Goal: Task Accomplishment & Management: Manage account settings

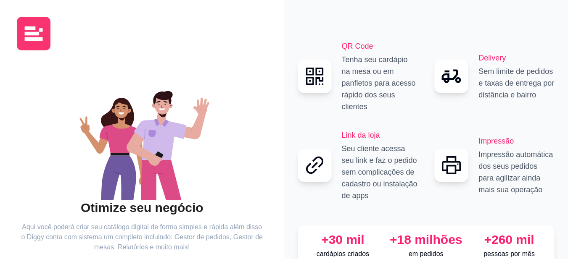
scroll to position [61, 0]
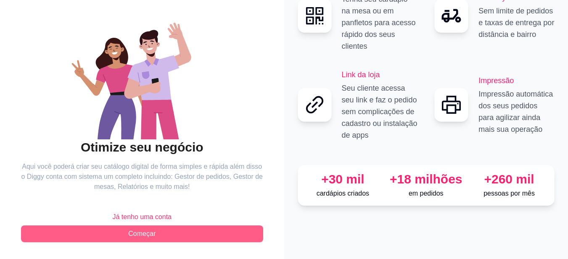
click at [211, 233] on button "Começar" at bounding box center [142, 234] width 242 height 17
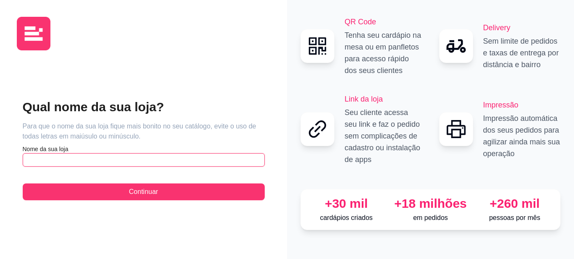
click at [171, 166] on input "text" at bounding box center [144, 159] width 242 height 13
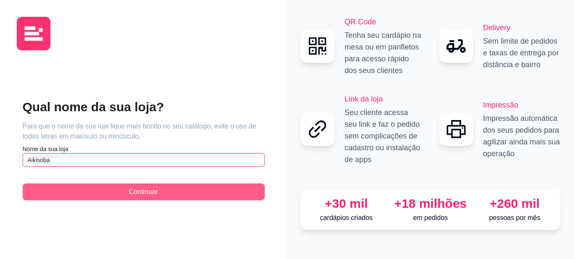
type input "Aikisoba"
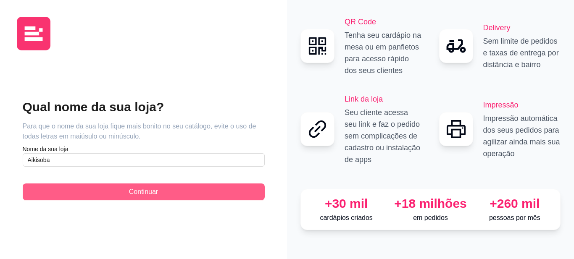
click at [173, 190] on button "Continuar" at bounding box center [144, 192] width 242 height 17
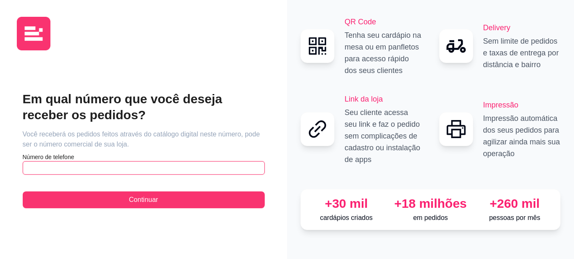
click at [190, 167] on input "text" at bounding box center [144, 167] width 242 height 13
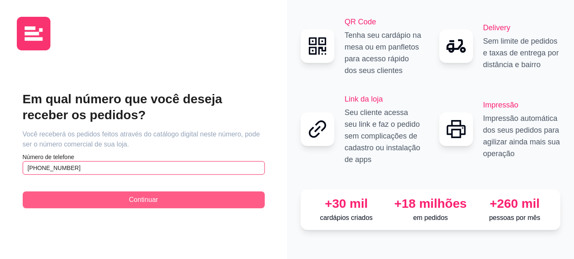
type input "[PHONE_NUMBER]"
click at [200, 201] on button "Continuar" at bounding box center [144, 200] width 242 height 17
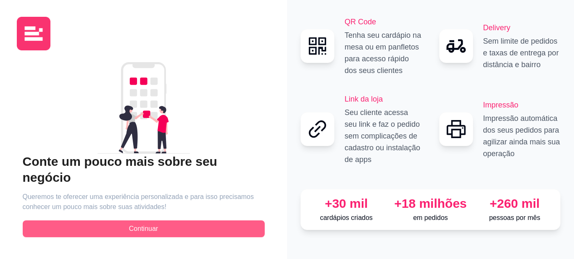
click at [197, 221] on button "Continuar" at bounding box center [144, 229] width 242 height 17
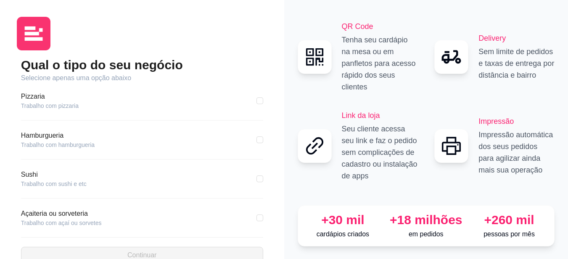
click at [24, 176] on article "Sushi" at bounding box center [54, 175] width 66 height 10
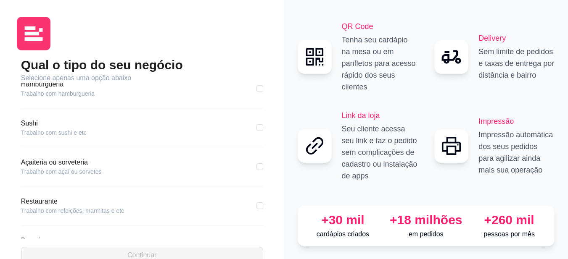
scroll to position [39, 0]
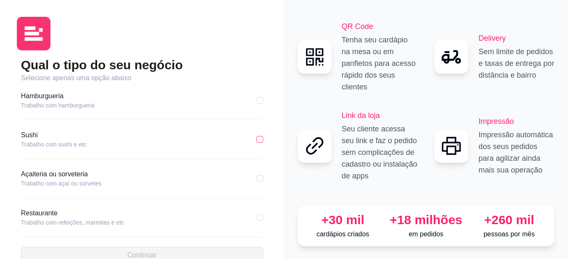
click at [256, 138] on input "checkbox" at bounding box center [259, 139] width 7 height 7
checkbox input "true"
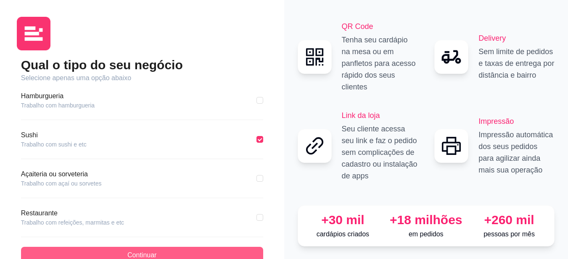
click at [187, 251] on button "Continuar" at bounding box center [142, 255] width 242 height 17
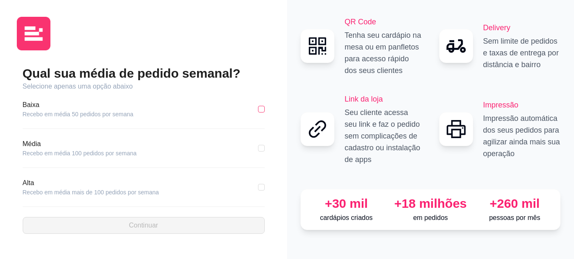
click at [260, 110] on input "checkbox" at bounding box center [261, 109] width 7 height 7
checkbox input "true"
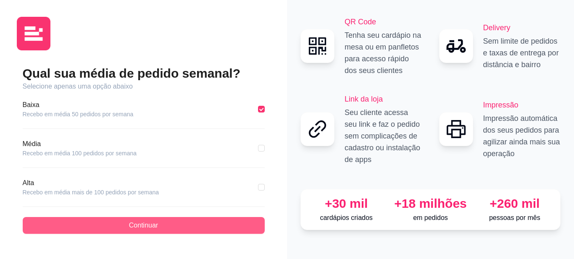
click at [197, 223] on button "Continuar" at bounding box center [144, 225] width 242 height 17
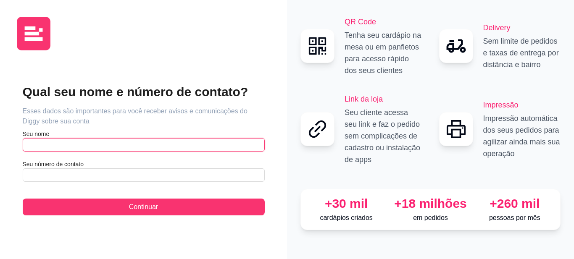
click at [80, 146] on input "text" at bounding box center [144, 144] width 242 height 13
type input "[PERSON_NAME]"
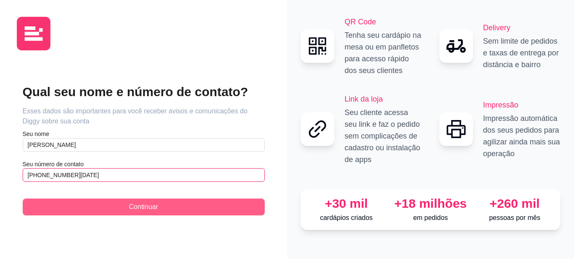
type input "[PHONE_NUMBER][DATE]"
click at [137, 208] on span "Continuar" at bounding box center [143, 207] width 29 height 10
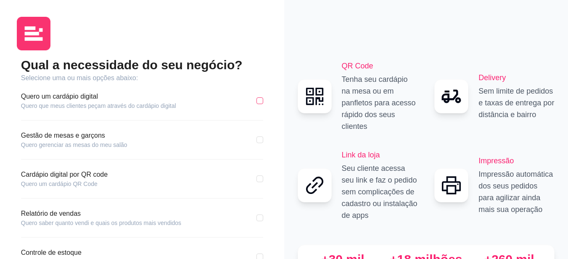
click at [260, 100] on input "checkbox" at bounding box center [259, 100] width 7 height 7
checkbox input "true"
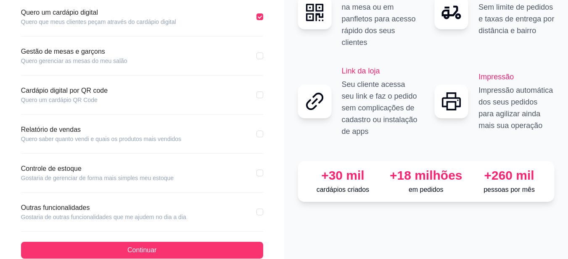
scroll to position [100, 0]
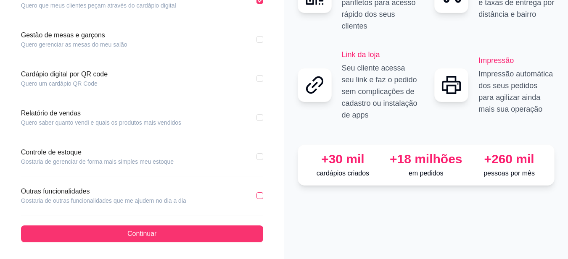
click at [258, 197] on input "checkbox" at bounding box center [259, 195] width 7 height 7
checkbox input "true"
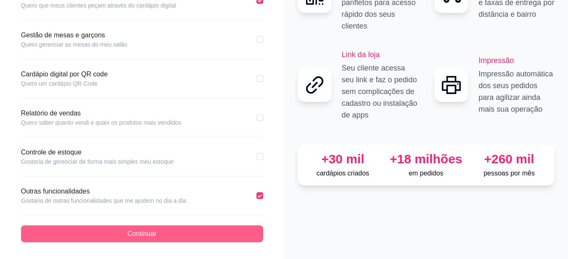
click at [195, 231] on button "Continuar" at bounding box center [142, 234] width 242 height 17
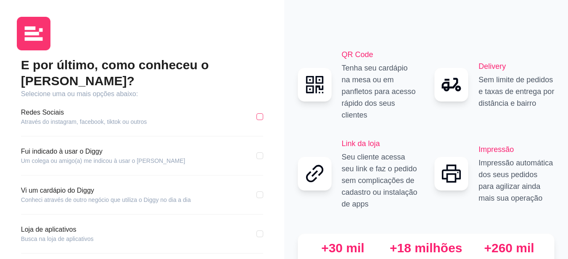
click at [260, 113] on input "checkbox" at bounding box center [259, 116] width 7 height 7
checkbox input "true"
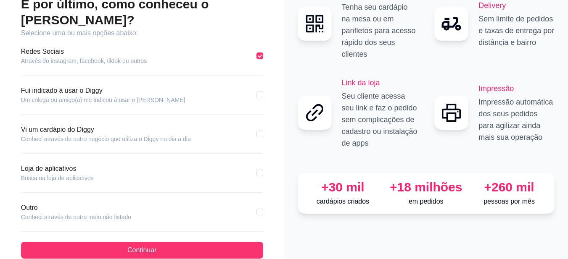
scroll to position [61, 0]
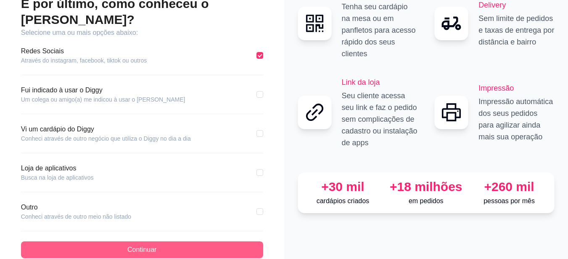
click at [191, 242] on button "Continuar" at bounding box center [142, 250] width 242 height 17
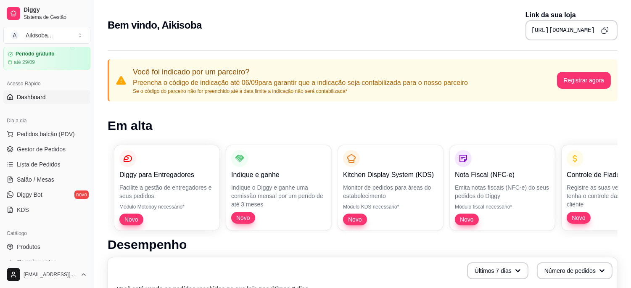
scroll to position [30, 0]
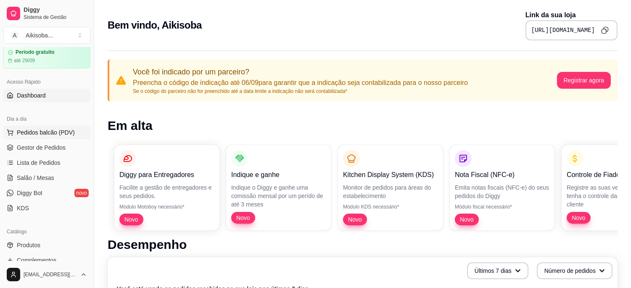
click at [52, 132] on span "Pedidos balcão (PDV)" at bounding box center [46, 132] width 58 height 8
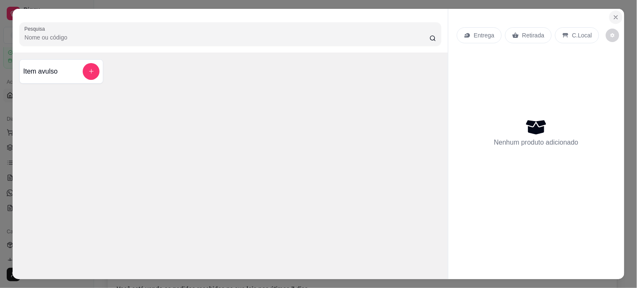
click at [567, 14] on icon "Close" at bounding box center [616, 17] width 7 height 7
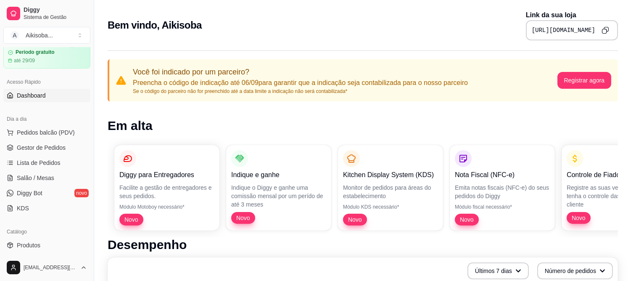
click at [25, 97] on span "Dashboard" at bounding box center [31, 95] width 29 height 8
click at [34, 192] on span "Diggy Bot" at bounding box center [30, 193] width 26 height 8
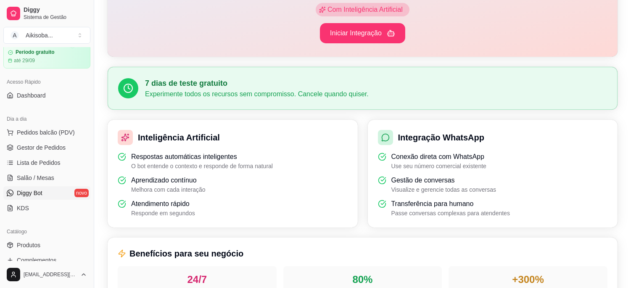
scroll to position [93, 0]
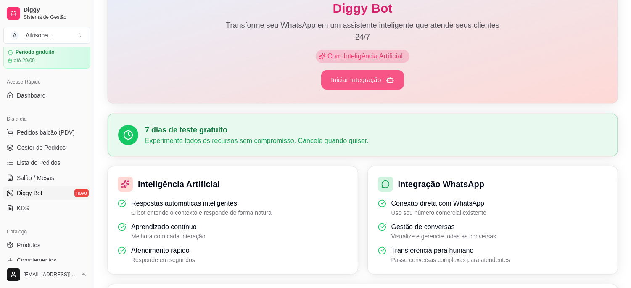
click at [372, 80] on button "Iniciar Integração" at bounding box center [362, 80] width 83 height 20
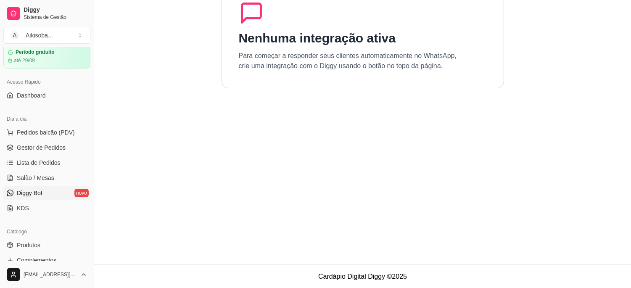
scroll to position [0, 0]
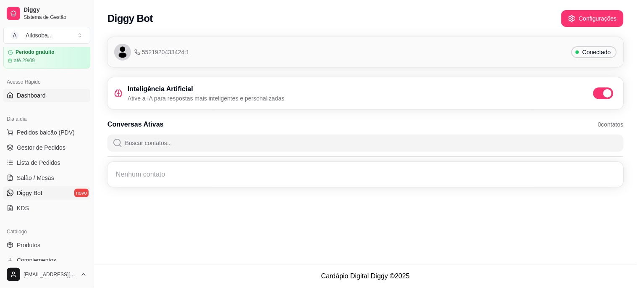
click at [27, 98] on span "Dashboard" at bounding box center [31, 95] width 29 height 8
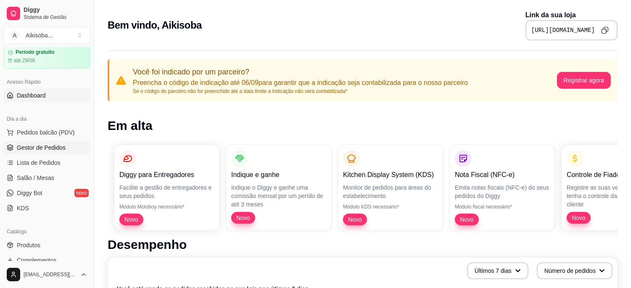
click at [40, 149] on span "Gestor de Pedidos" at bounding box center [41, 147] width 49 height 8
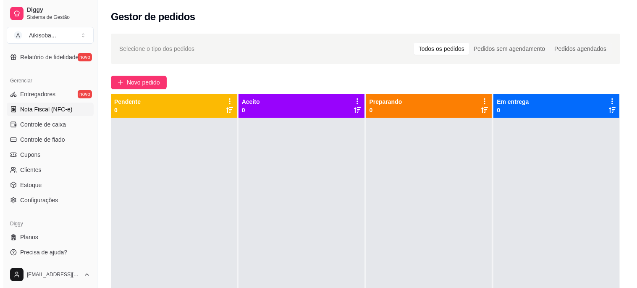
scroll to position [316, 0]
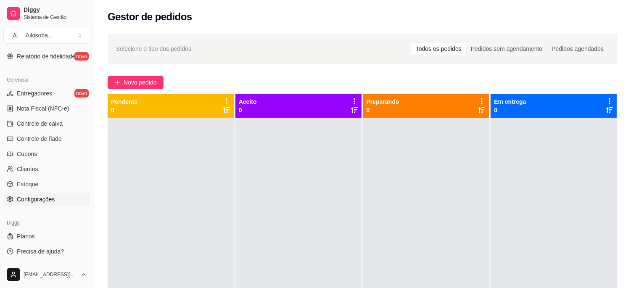
click at [37, 197] on span "Configurações" at bounding box center [36, 199] width 38 height 8
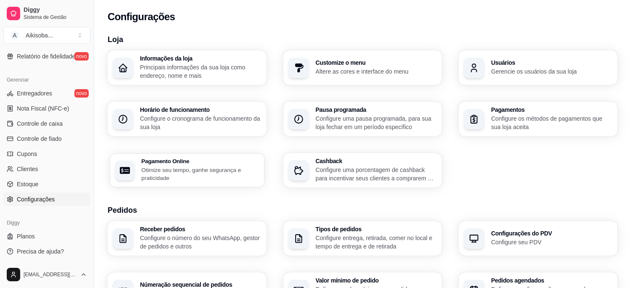
click at [190, 166] on p "Otimize seu tempo, ganhe segurança e praticidade" at bounding box center [200, 174] width 118 height 16
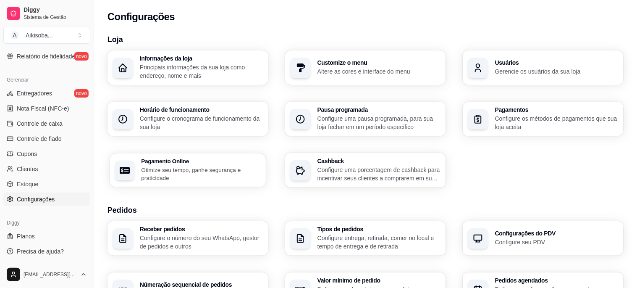
select select "4.98"
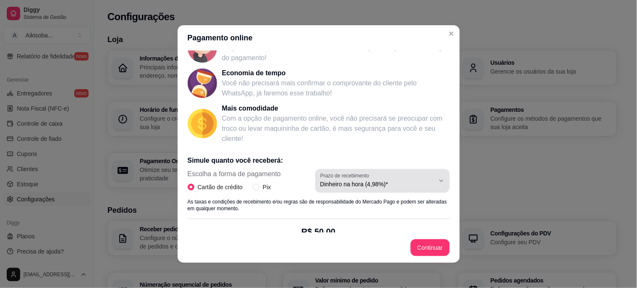
scroll to position [156, 0]
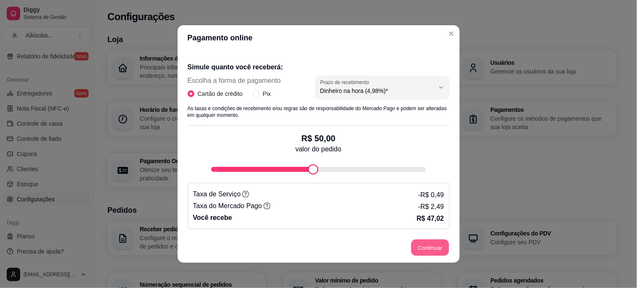
click at [416, 250] on button "Continuar" at bounding box center [430, 248] width 38 height 16
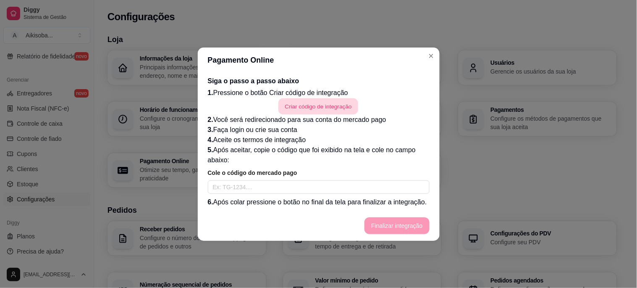
click at [310, 107] on button "Criar código de integração" at bounding box center [319, 106] width 80 height 16
click at [271, 186] on input "text" at bounding box center [319, 186] width 222 height 13
paste input "TG-68b3ac48f0c3d900011d79c1-1784654865"
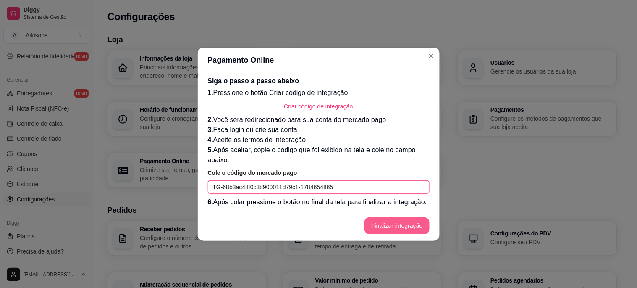
type input "TG-68b3ac48f0c3d900011d79c1-1784654865"
click at [405, 229] on button "Finalizar integração" at bounding box center [397, 225] width 63 height 16
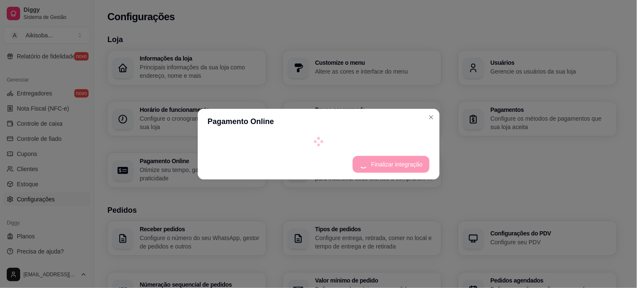
select select "4.98"
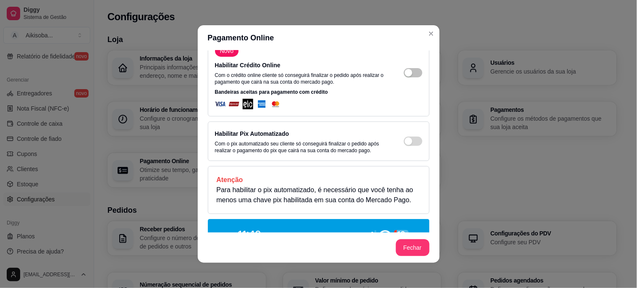
scroll to position [0, 0]
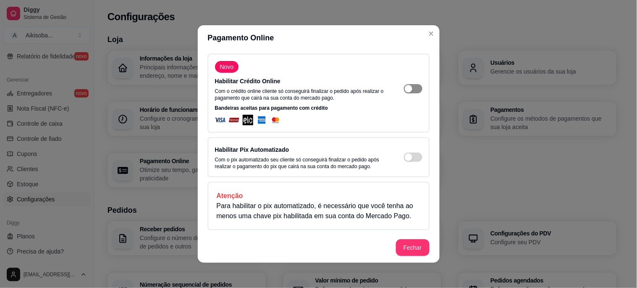
click at [405, 89] on div "button" at bounding box center [409, 89] width 8 height 8
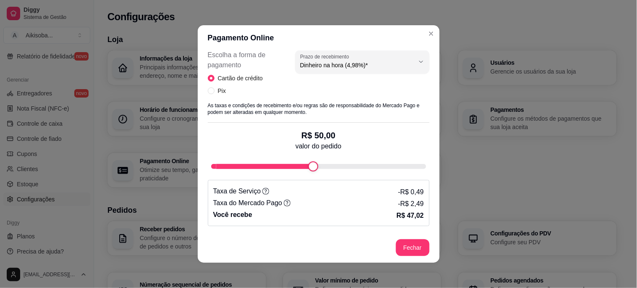
scroll to position [467, 0]
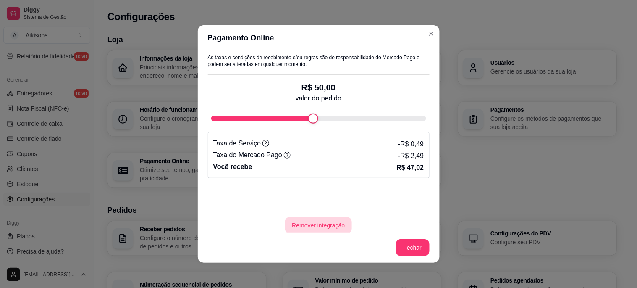
click at [319, 221] on button "Remover integração" at bounding box center [318, 225] width 66 height 17
click at [290, 194] on button "sim" at bounding box center [283, 195] width 31 height 16
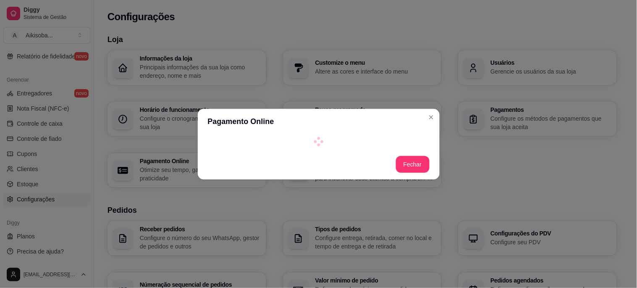
scroll to position [0, 0]
select select "4.98"
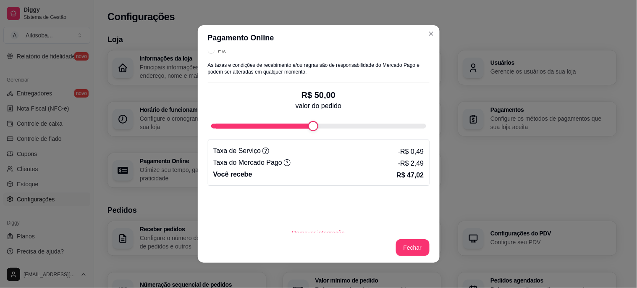
scroll to position [467, 0]
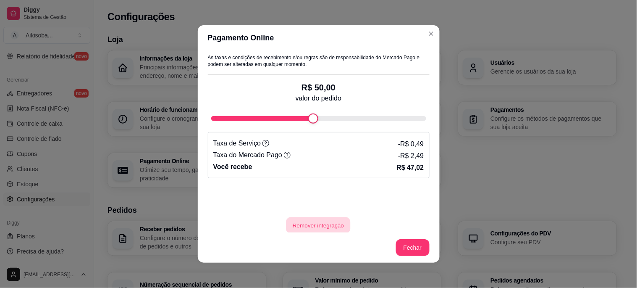
click at [313, 221] on button "Remover integração" at bounding box center [319, 225] width 64 height 16
click at [289, 192] on button "sim" at bounding box center [283, 195] width 32 height 16
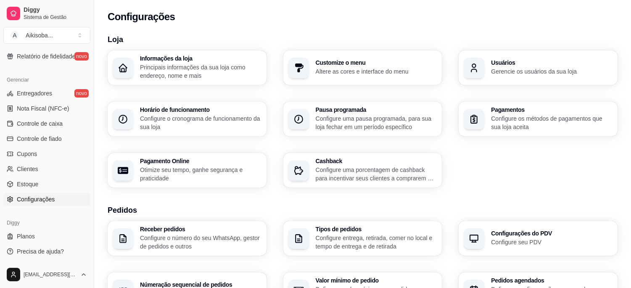
click at [226, 174] on p "Otimize seu tempo, ganhe segurança e praticidade" at bounding box center [200, 174] width 121 height 17
select select "4.98"
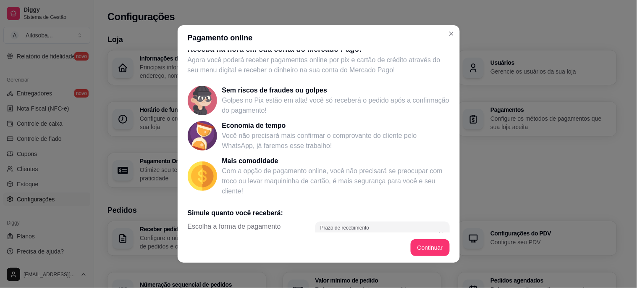
scroll to position [0, 0]
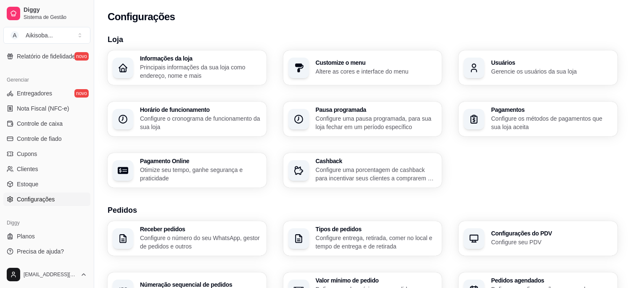
click at [469, 123] on div "button" at bounding box center [473, 119] width 21 height 21
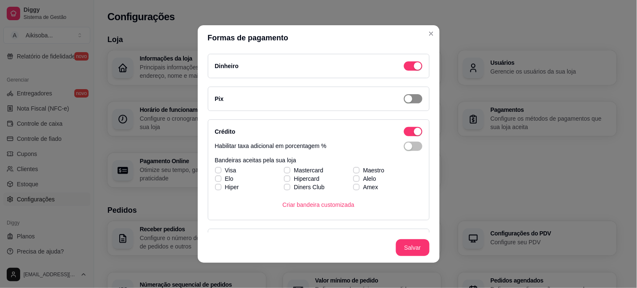
click at [405, 100] on div "button" at bounding box center [409, 99] width 8 height 8
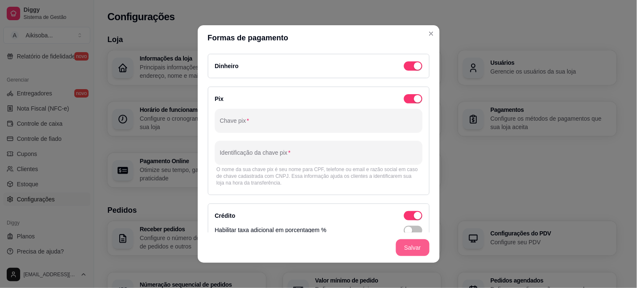
click at [416, 252] on button "Salvar" at bounding box center [413, 247] width 34 height 17
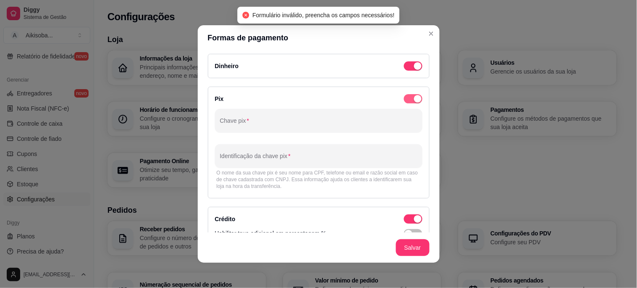
click at [405, 103] on span "button" at bounding box center [413, 98] width 18 height 9
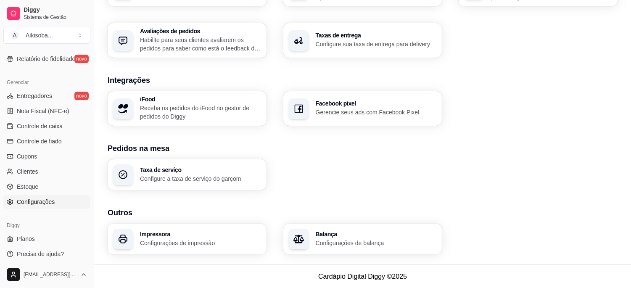
scroll to position [316, 0]
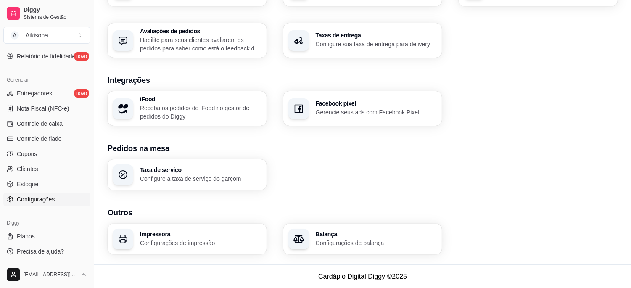
click at [34, 197] on span "Configurações" at bounding box center [36, 199] width 38 height 8
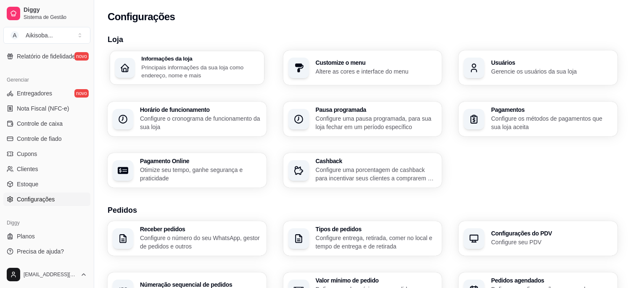
click at [182, 78] on p "Principais informações da sua loja como endereço, nome e mais" at bounding box center [200, 71] width 118 height 16
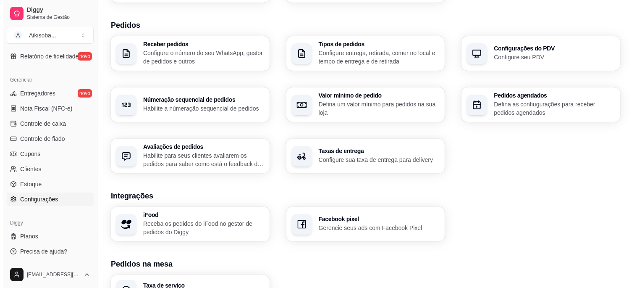
scroll to position [280, 0]
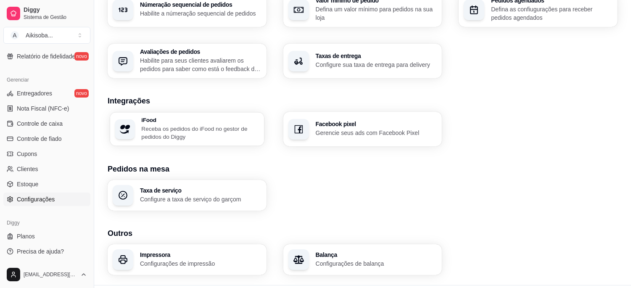
click at [191, 129] on p "Receba os pedidos do iFood no gestor de pedidos do Diggy" at bounding box center [200, 132] width 118 height 16
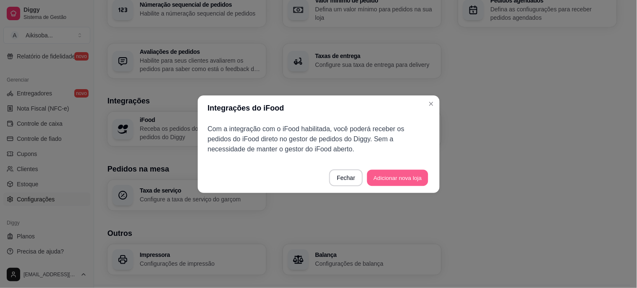
click at [392, 183] on button "Adicionar nova loja" at bounding box center [397, 177] width 61 height 16
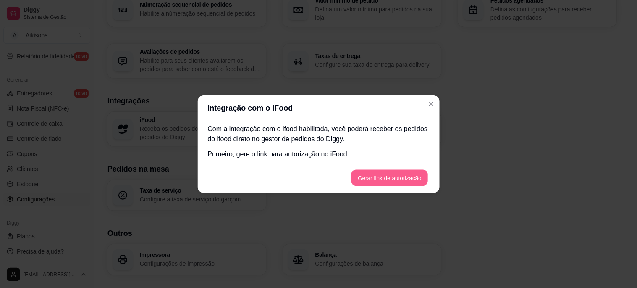
click at [393, 178] on button "Gerar link de autorização" at bounding box center [390, 177] width 77 height 16
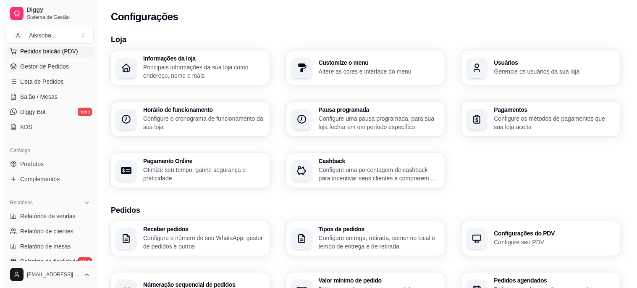
scroll to position [140, 0]
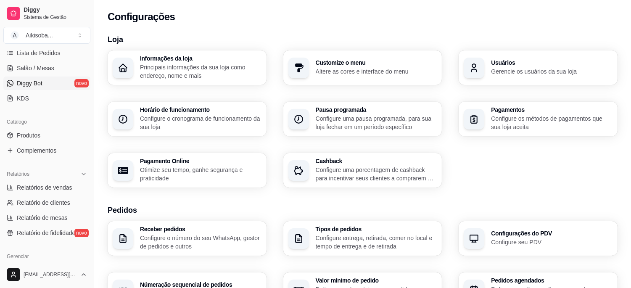
click at [45, 82] on link "Diggy Bot novo" at bounding box center [46, 82] width 87 height 13
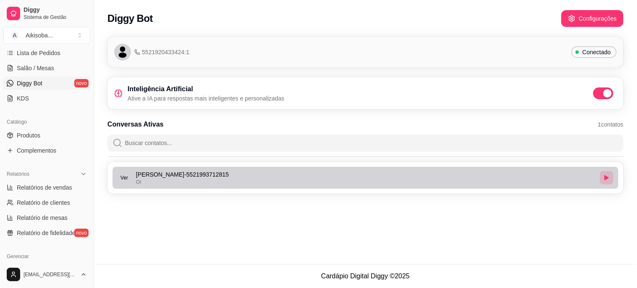
click at [567, 179] on icon "button" at bounding box center [607, 177] width 5 height 5
click at [567, 179] on icon "button" at bounding box center [607, 177] width 2 height 3
click at [567, 179] on icon "button" at bounding box center [607, 177] width 5 height 5
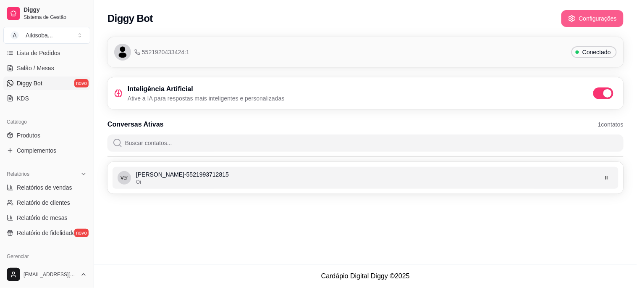
click at [567, 25] on button "Configurações" at bounding box center [593, 18] width 62 height 17
click at [567, 51] on span "Conectado" at bounding box center [596, 52] width 35 height 8
click at [567, 51] on span at bounding box center [577, 51] width 3 height 3
click at [170, 50] on span "5521920433424:1" at bounding box center [161, 52] width 55 height 8
click at [137, 56] on div "5521920433424:1" at bounding box center [151, 52] width 75 height 17
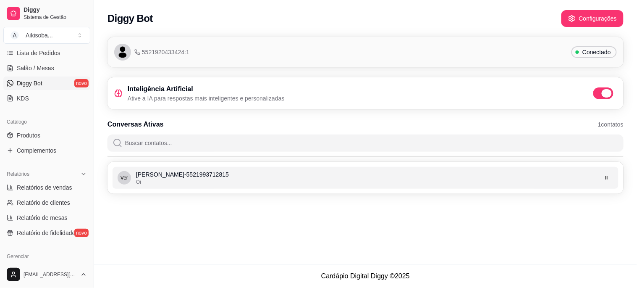
click at [567, 90] on span at bounding box center [604, 93] width 20 height 12
click at [567, 95] on input "checkbox" at bounding box center [595, 97] width 5 height 5
click at [567, 21] on button "Configurações" at bounding box center [593, 19] width 61 height 16
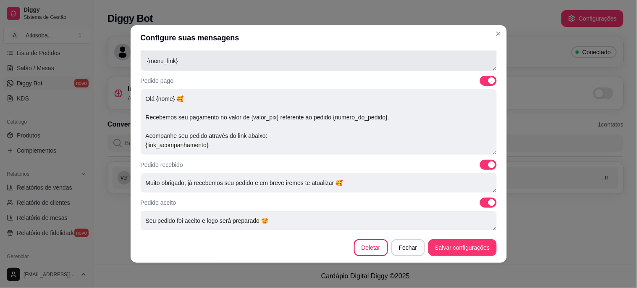
scroll to position [318, 0]
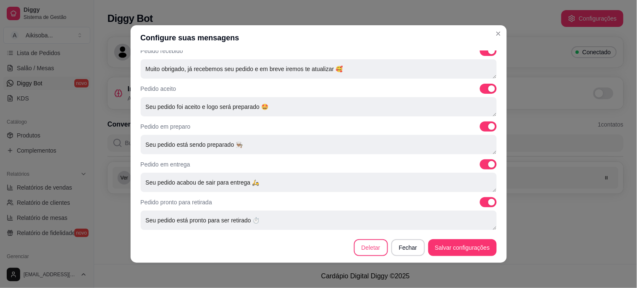
click at [379, 251] on button "Deletar" at bounding box center [371, 247] width 34 height 17
click at [387, 169] on button "Deletar" at bounding box center [386, 170] width 34 height 17
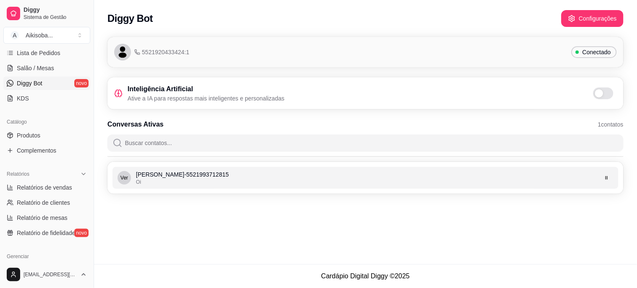
click at [567, 51] on span "Conectado" at bounding box center [596, 52] width 35 height 8
click at [142, 53] on span "5521920433424:1" at bounding box center [161, 52] width 55 height 8
click at [118, 50] on icon "avatar" at bounding box center [122, 51] width 13 height 13
click at [123, 51] on icon "avatar" at bounding box center [122, 49] width 5 height 5
click at [124, 51] on icon "avatar" at bounding box center [122, 49] width 5 height 5
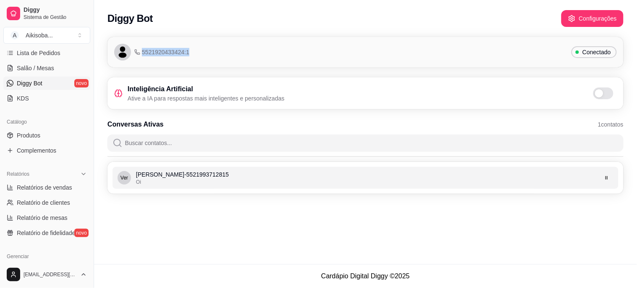
click at [124, 51] on icon "avatar" at bounding box center [122, 49] width 5 height 5
click at [128, 89] on h3 "Inteligência Artificial" at bounding box center [206, 89] width 157 height 10
click at [126, 93] on div "Inteligência Artificial Ative a IA para respostas mais inteligentes e personali…" at bounding box center [199, 93] width 171 height 18
click at [118, 93] on icon at bounding box center [119, 92] width 2 height 1
click at [567, 19] on icon "button" at bounding box center [572, 18] width 7 height 7
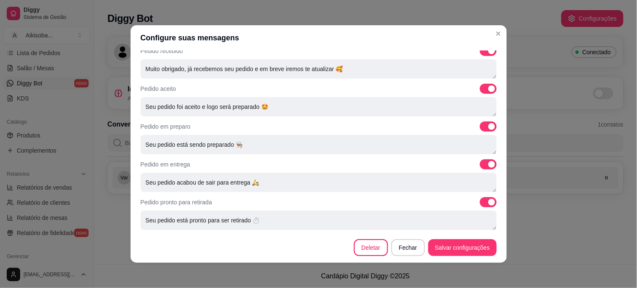
scroll to position [0, 0]
